Goal: Check status: Check status

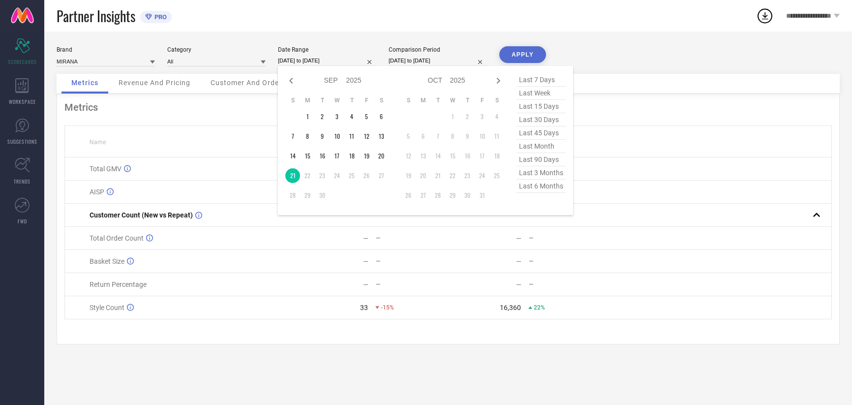
select select "8"
select select "2025"
select select "9"
select select "2025"
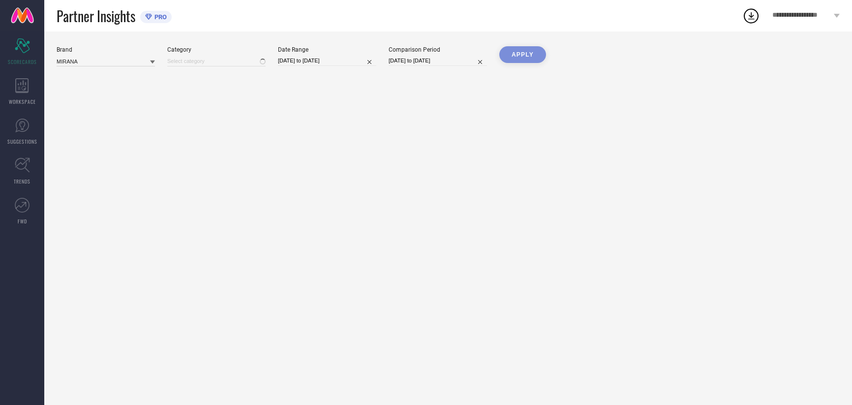
type input "All"
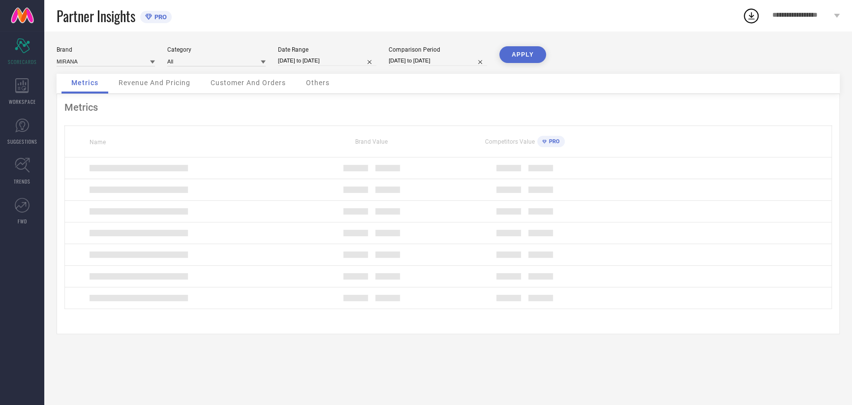
click at [302, 63] on input "[DATE] to [DATE]" at bounding box center [327, 61] width 98 height 10
select select "8"
select select "2025"
select select "9"
select select "2025"
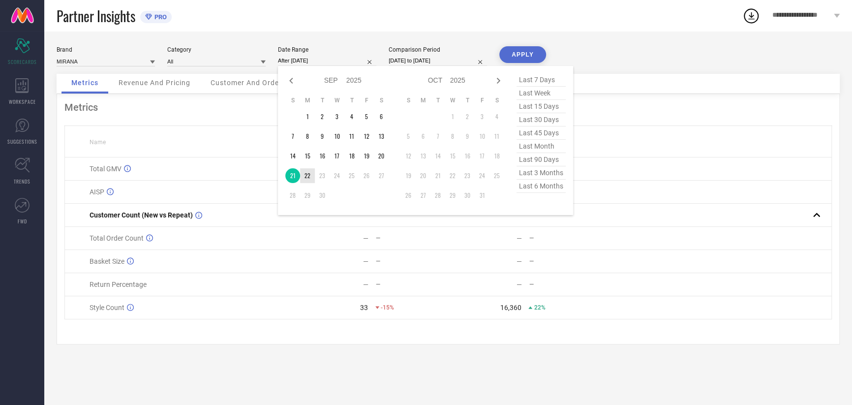
click at [308, 171] on td "22" at bounding box center [307, 175] width 15 height 15
type input "[DATE] to [DATE]"
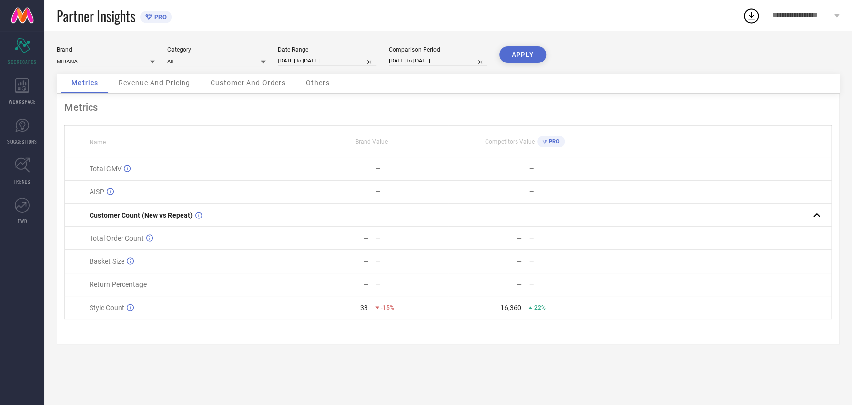
click at [409, 62] on input "[DATE] to [DATE]" at bounding box center [438, 61] width 98 height 10
select select "8"
select select "2024"
select select "9"
select select "2024"
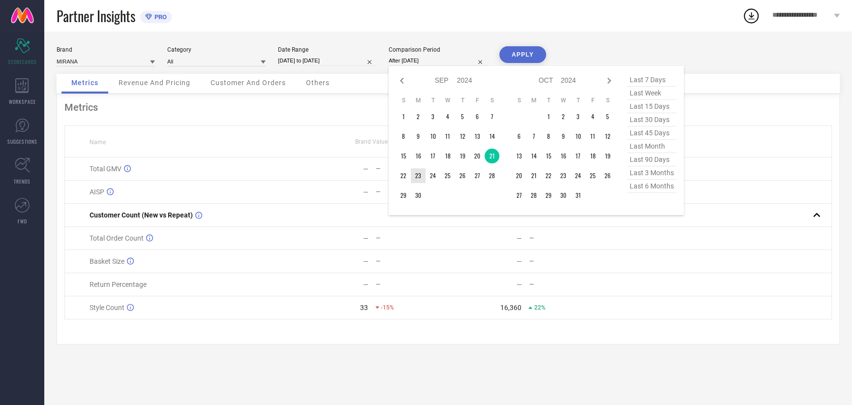
click at [409, 175] on td "22" at bounding box center [403, 175] width 15 height 15
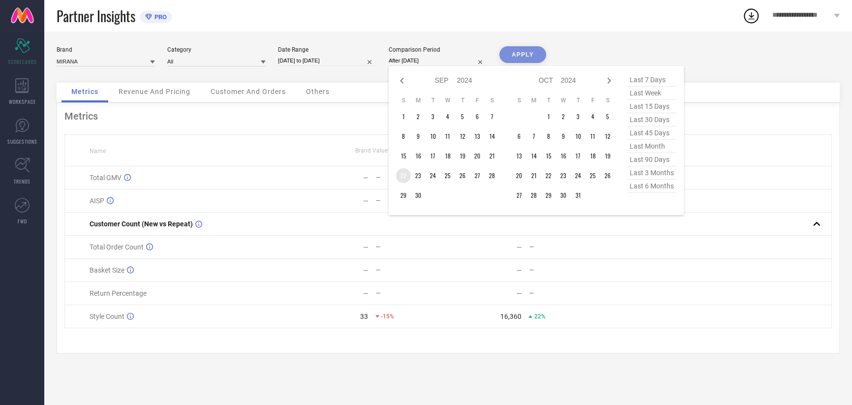
type input "[DATE] to [DATE]"
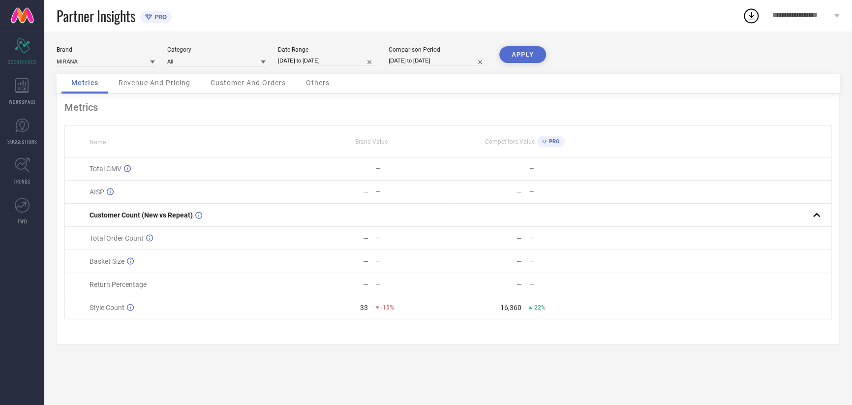
click at [533, 45] on div "Brand MIRANA Category All Date Range [DATE] to [DATE] Comparison Period [DATE] …" at bounding box center [448, 218] width 808 height 374
click at [530, 52] on button "APPLY" at bounding box center [523, 54] width 47 height 17
